Goal: Task Accomplishment & Management: Manage account settings

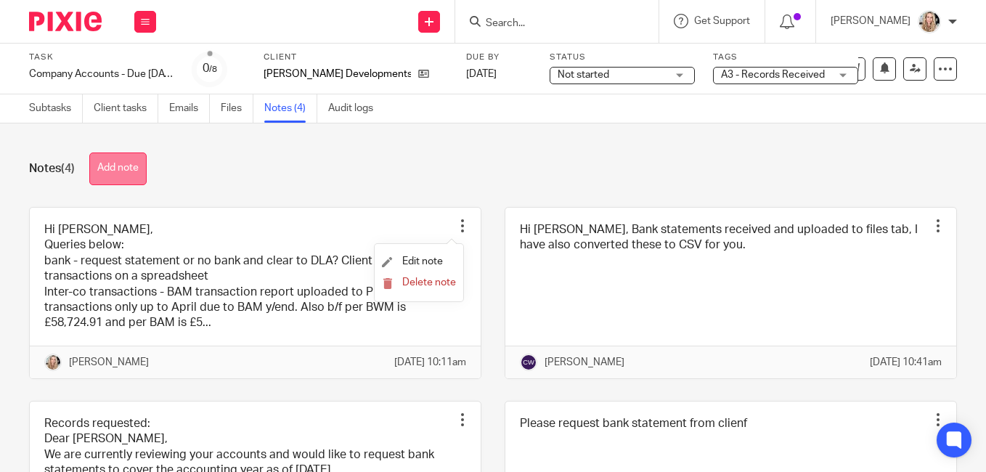
click at [110, 163] on button "Add note" at bounding box center [117, 169] width 57 height 33
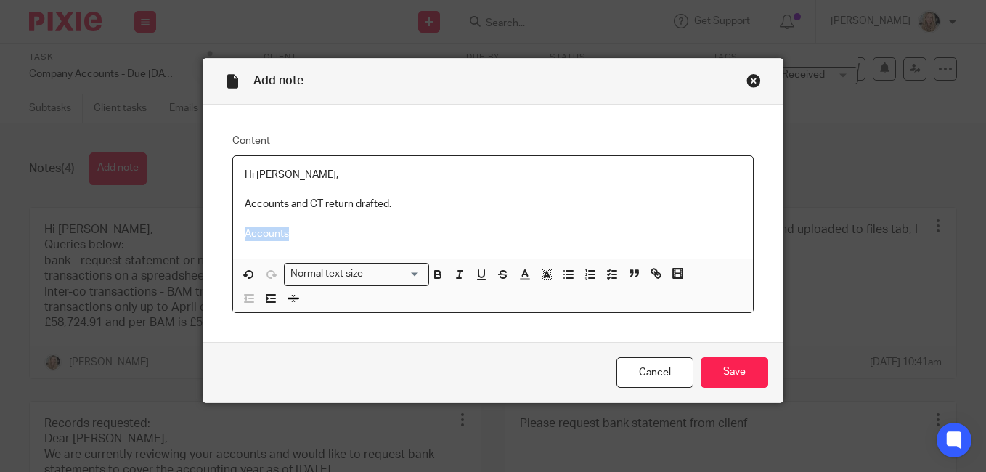
drag, startPoint x: 274, startPoint y: 233, endPoint x: 235, endPoint y: 233, distance: 38.5
click at [235, 233] on div "Hi Nick, Accounts and CT return drafted. Accounts" at bounding box center [493, 207] width 520 height 102
click at [402, 206] on p "Accounts and CT return drafted." at bounding box center [493, 204] width 497 height 15
click at [295, 234] on p "Accounts" at bounding box center [493, 234] width 497 height 15
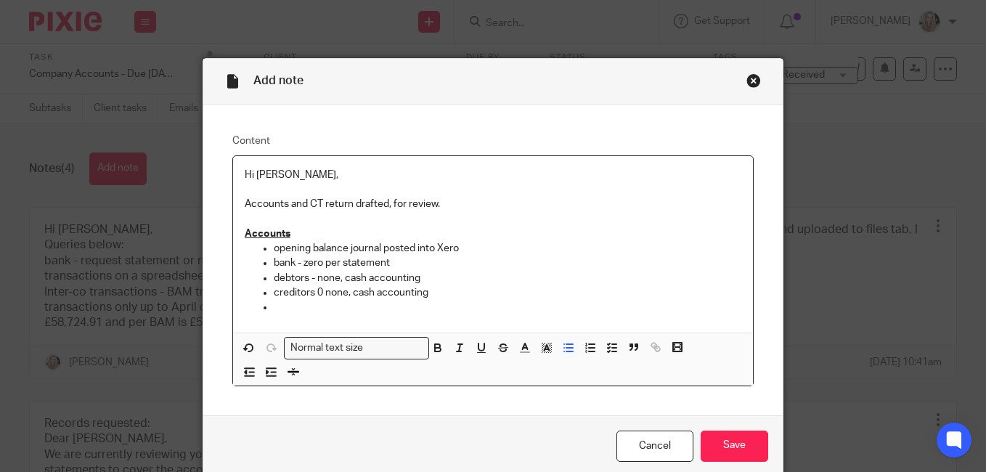
click at [320, 289] on p "creditors 0 none, cash accounting" at bounding box center [508, 292] width 468 height 15
click at [280, 308] on p at bounding box center [508, 307] width 468 height 15
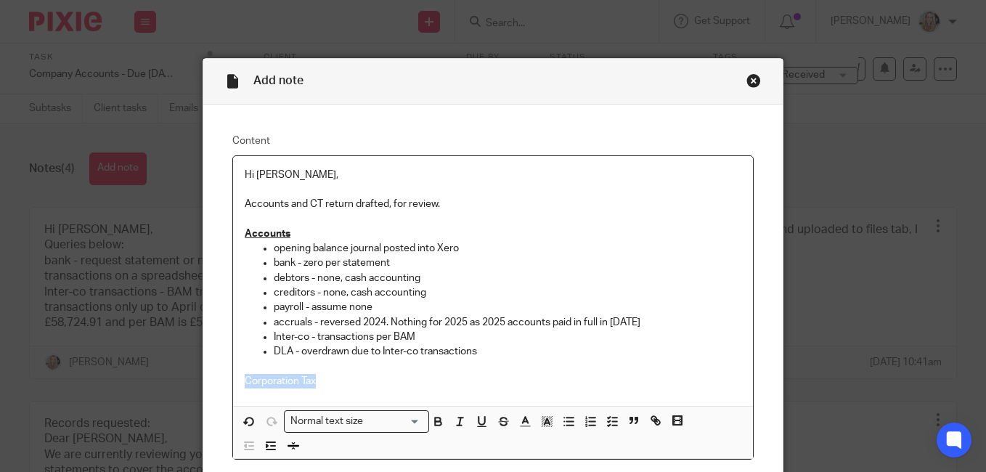
drag, startPoint x: 312, startPoint y: 381, endPoint x: 240, endPoint y: 381, distance: 71.9
click at [245, 381] on p "Corporation Tax" at bounding box center [493, 381] width 497 height 15
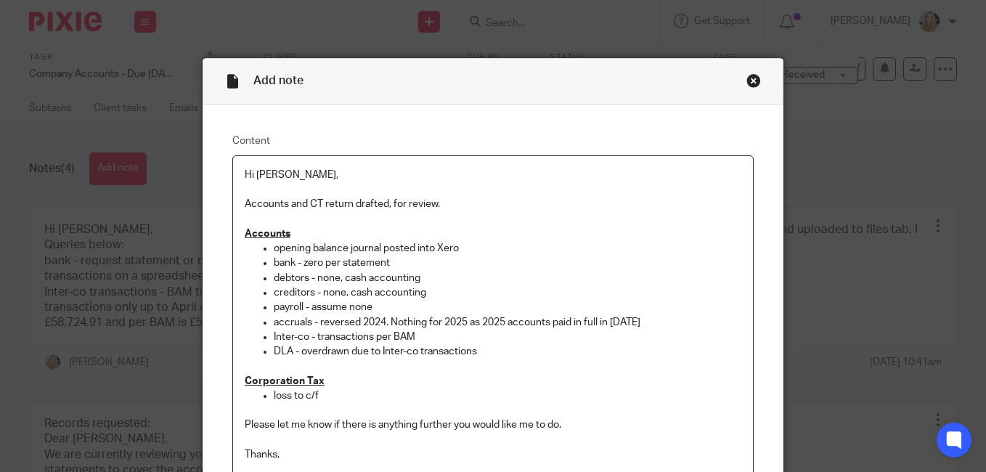
scroll to position [6, 0]
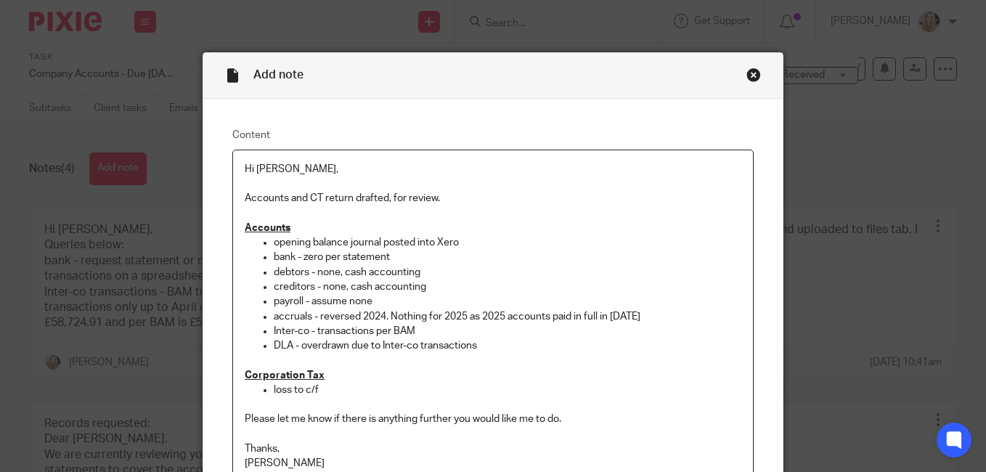
click at [348, 376] on p "Corporation Tax" at bounding box center [493, 375] width 497 height 15
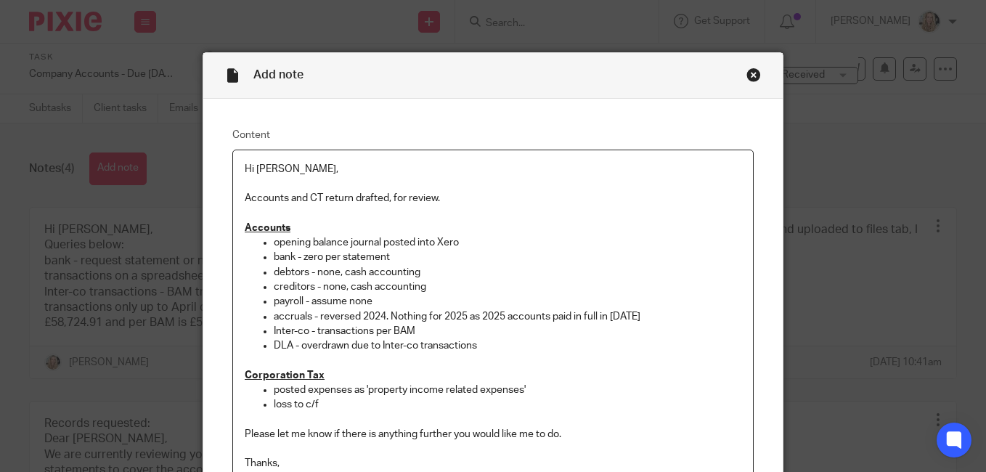
click at [348, 400] on p "loss to c/f" at bounding box center [508, 404] width 468 height 15
click at [322, 405] on p "loss to c/f - b/f is in trading losses while c/f is in c/f - assume correct?" at bounding box center [508, 404] width 468 height 15
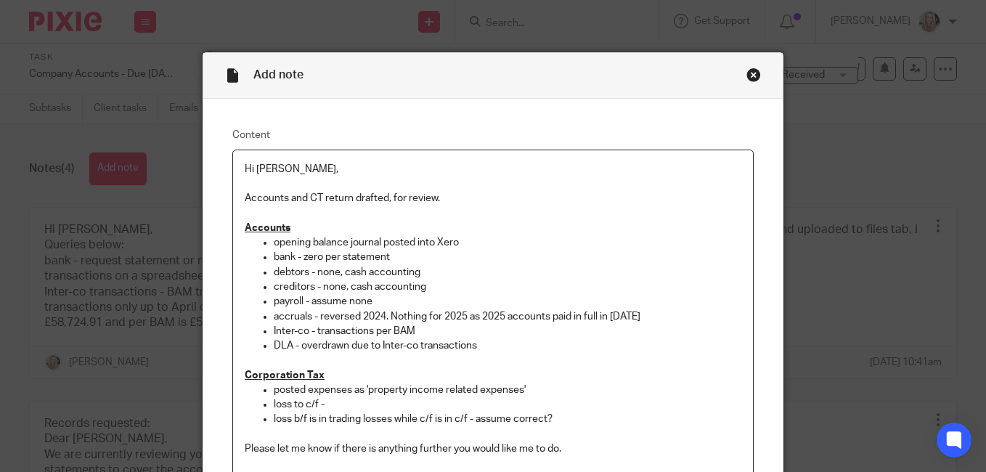
click at [333, 407] on p "loss to c/f -" at bounding box center [508, 404] width 468 height 15
click at [267, 418] on ul "loss to c/f loss b/f is in trading losses while c/f is in c/f - assume correct?" at bounding box center [493, 412] width 497 height 30
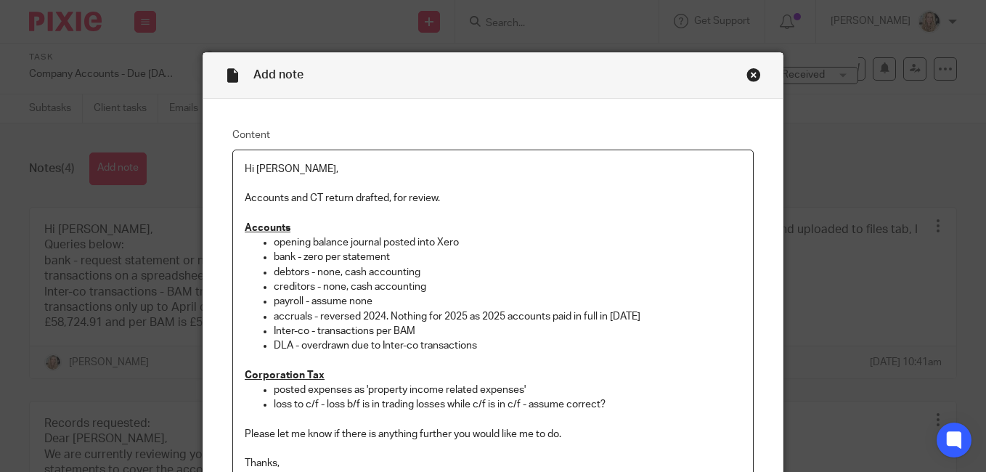
click at [380, 416] on p at bounding box center [493, 419] width 497 height 15
click at [517, 405] on p "loss to c/f - loss b/f is in trading losses while c/f is in c/f - assume correc…" at bounding box center [508, 404] width 468 height 15
click at [466, 403] on p "loss to c/f - loss b/f is in trading losses while c/f is in property losses - a…" at bounding box center [508, 404] width 468 height 15
click at [684, 403] on p "loss to c/f - loss b/f is in trading losses while loss c/f is in property losse…" at bounding box center [508, 404] width 468 height 15
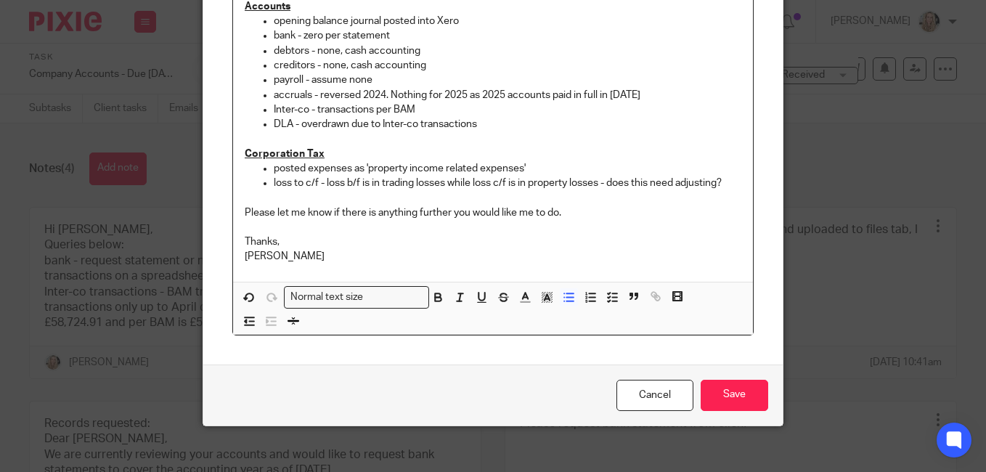
scroll to position [240, 0]
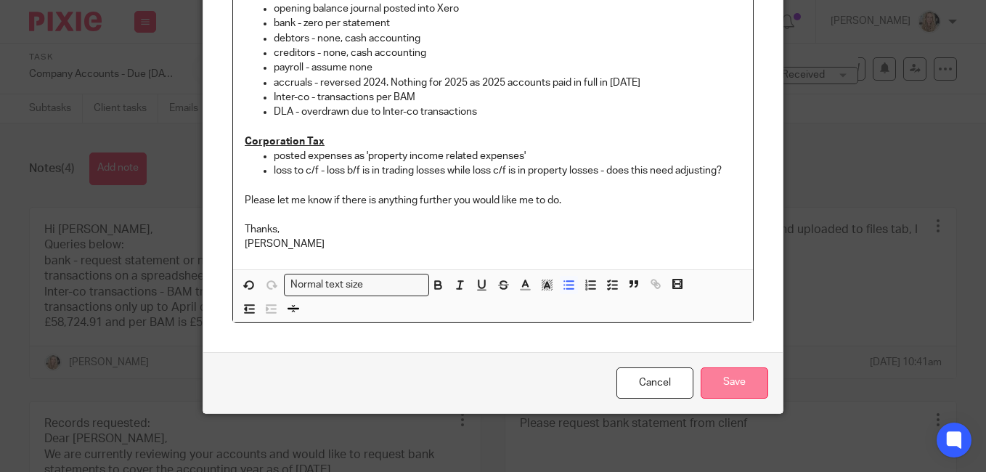
click at [720, 381] on input "Save" at bounding box center [735, 383] width 68 height 31
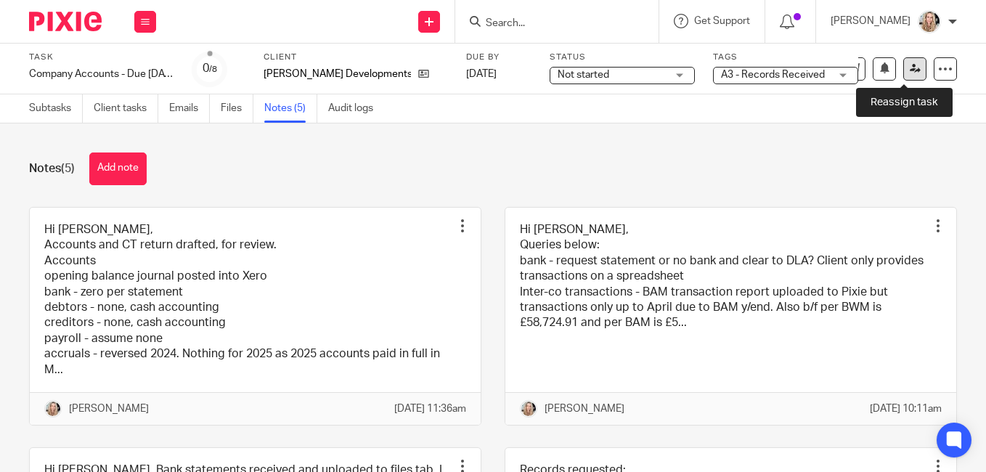
click at [910, 67] on icon at bounding box center [915, 68] width 11 height 11
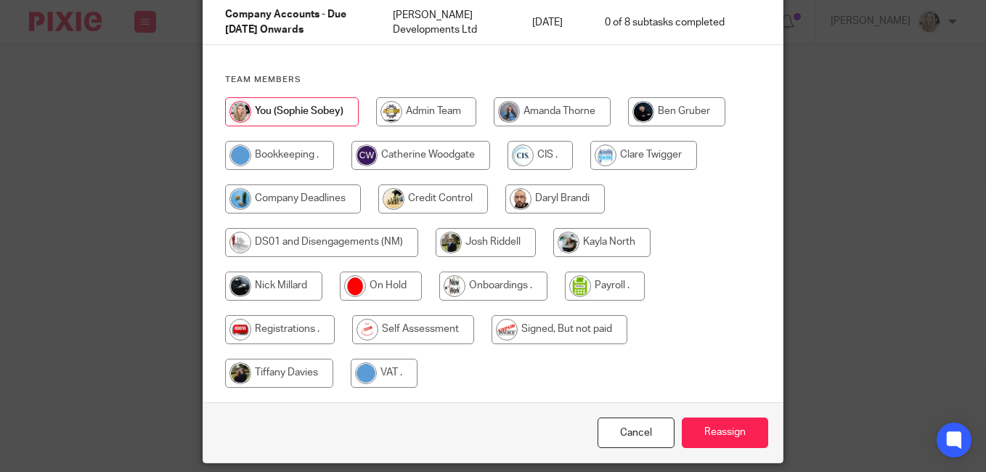
scroll to position [145, 0]
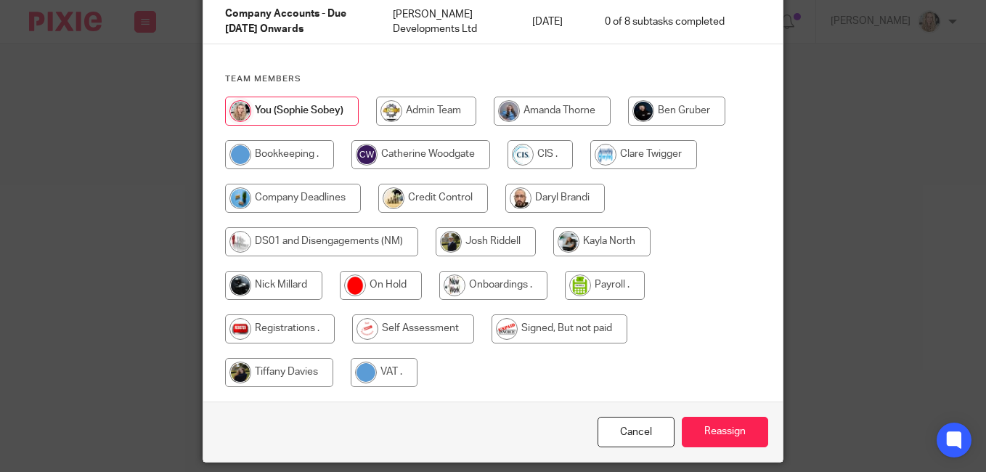
click at [269, 283] on input "radio" at bounding box center [273, 285] width 97 height 29
radio input "true"
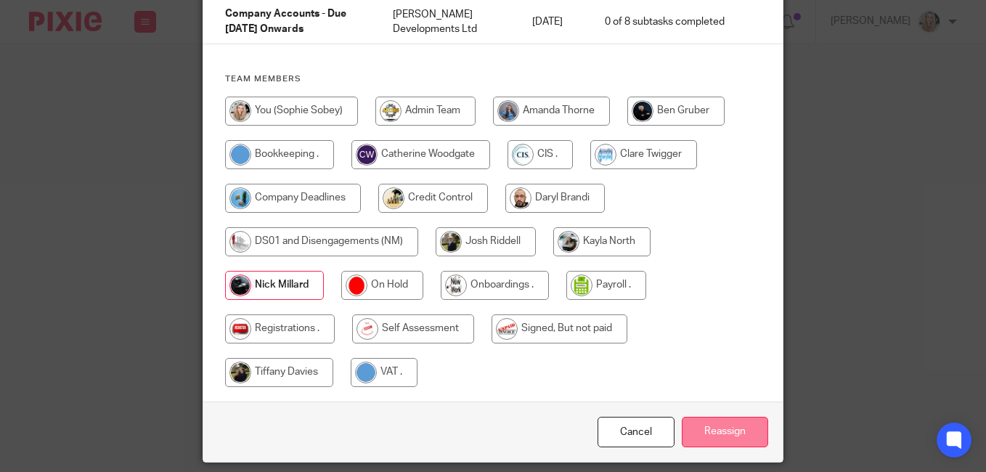
click at [724, 418] on input "Reassign" at bounding box center [725, 432] width 86 height 31
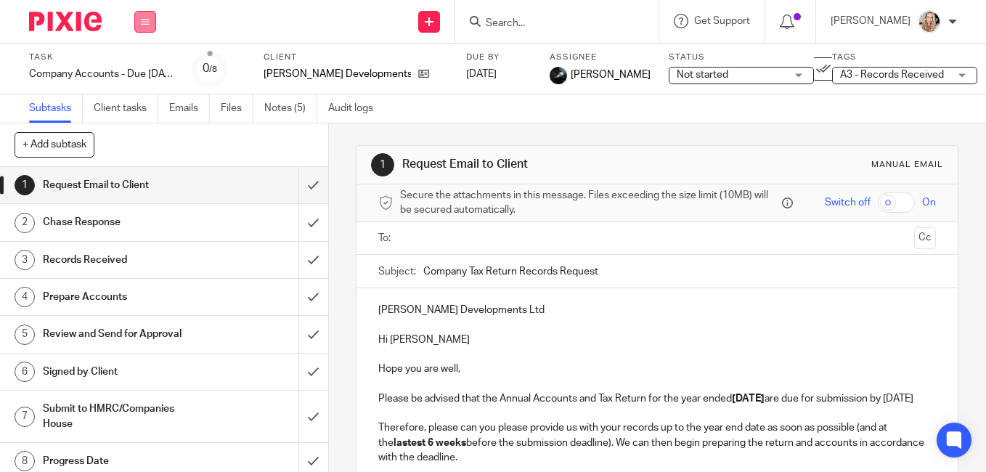
click at [142, 22] on icon at bounding box center [145, 21] width 9 height 9
click at [137, 69] on link "Work" at bounding box center [138, 67] width 25 height 10
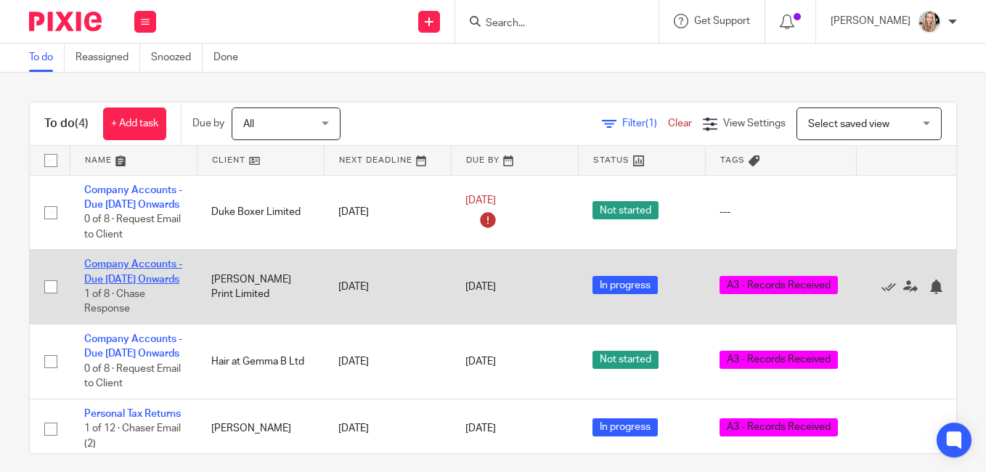
click at [123, 283] on link "Company Accounts - Due [DATE] Onwards" at bounding box center [133, 271] width 98 height 25
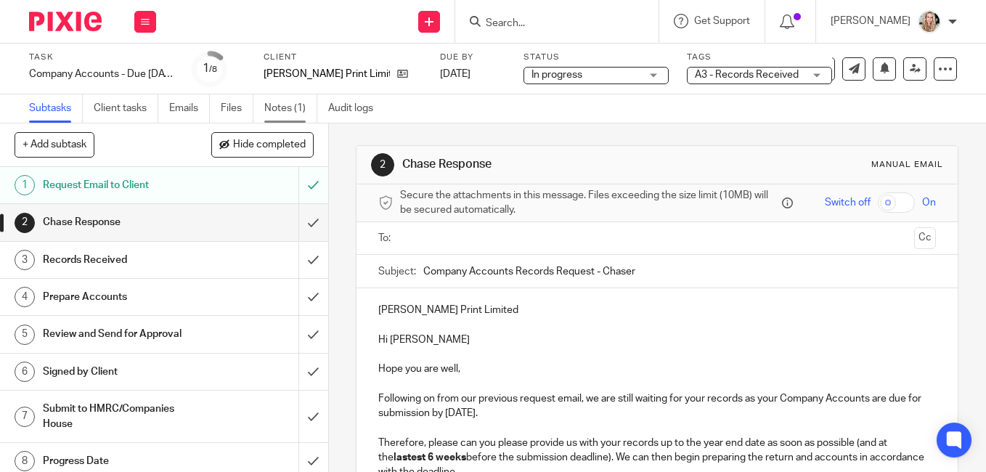
click at [287, 108] on link "Notes (1)" at bounding box center [290, 108] width 53 height 28
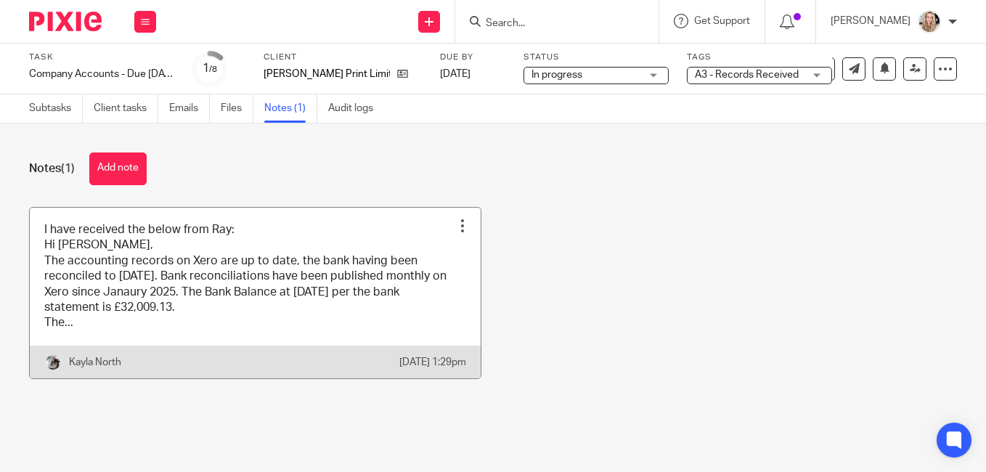
click at [282, 328] on link at bounding box center [255, 293] width 451 height 171
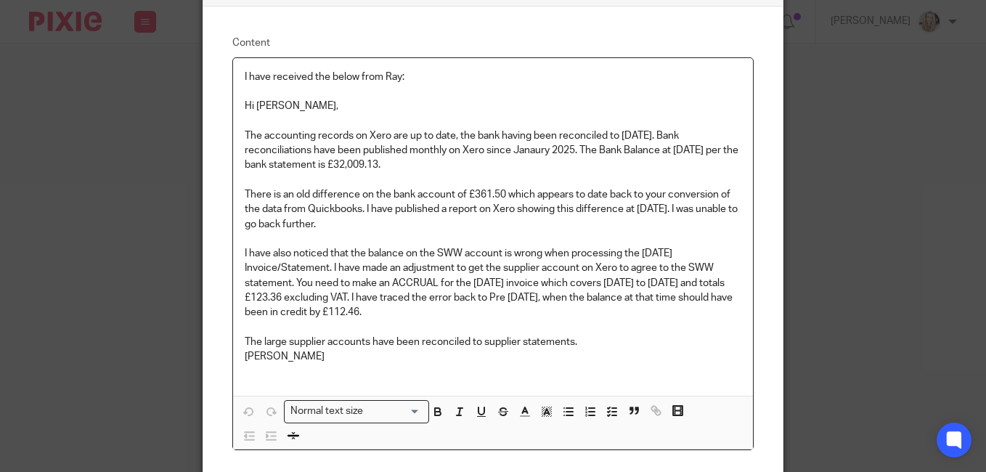
scroll to position [73, 0]
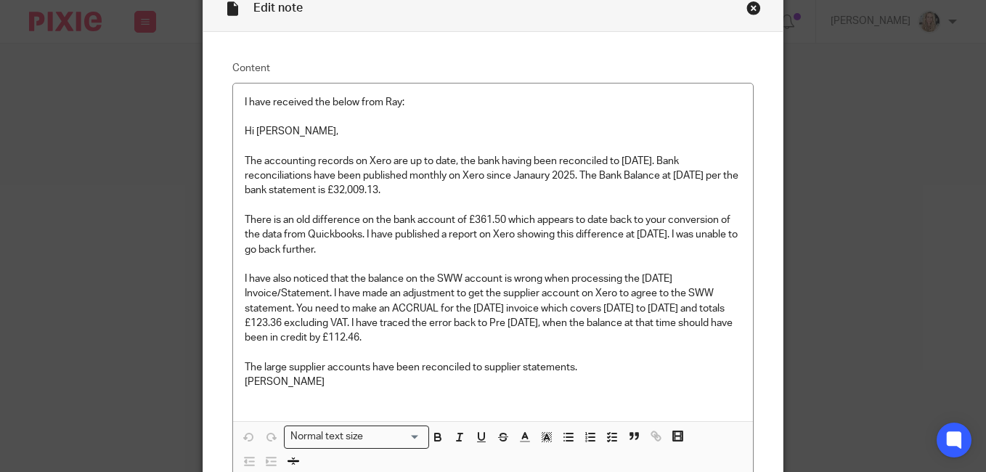
click at [747, 9] on div "Close this dialog window" at bounding box center [754, 8] width 15 height 15
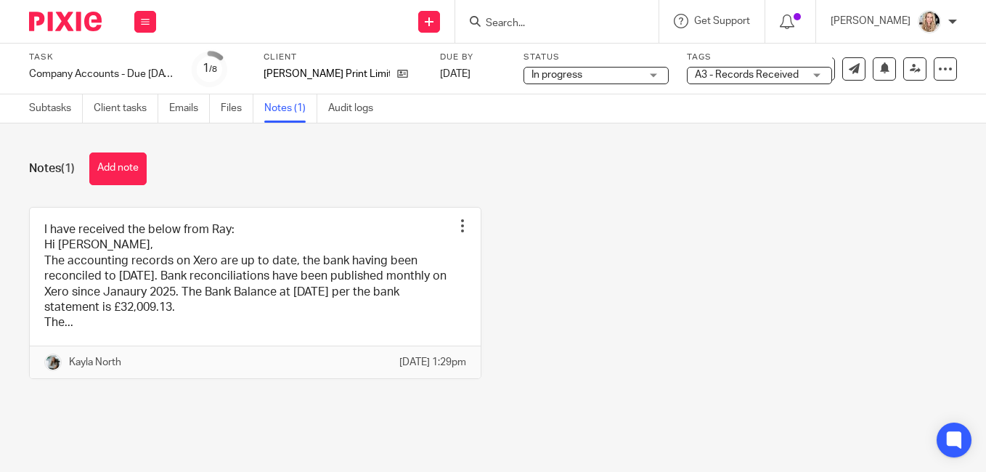
click at [119, 166] on button "Add note" at bounding box center [117, 169] width 57 height 33
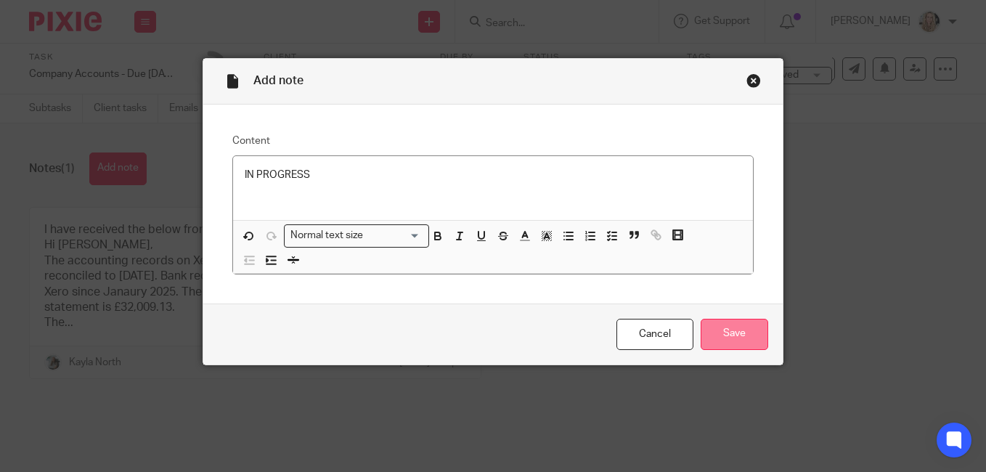
click at [733, 336] on input "Save" at bounding box center [735, 334] width 68 height 31
